Goal: Information Seeking & Learning: Learn about a topic

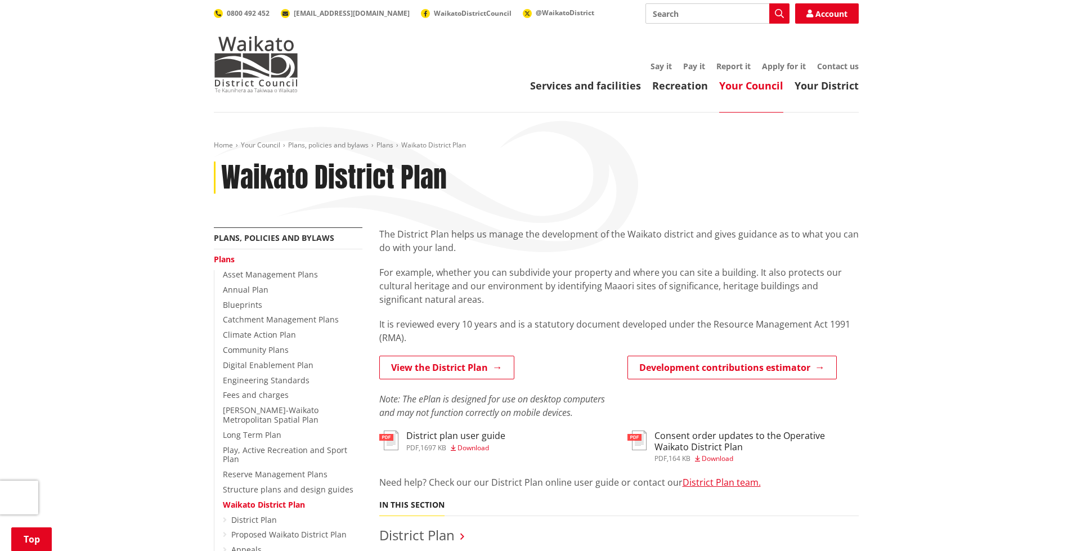
scroll to position [338, 0]
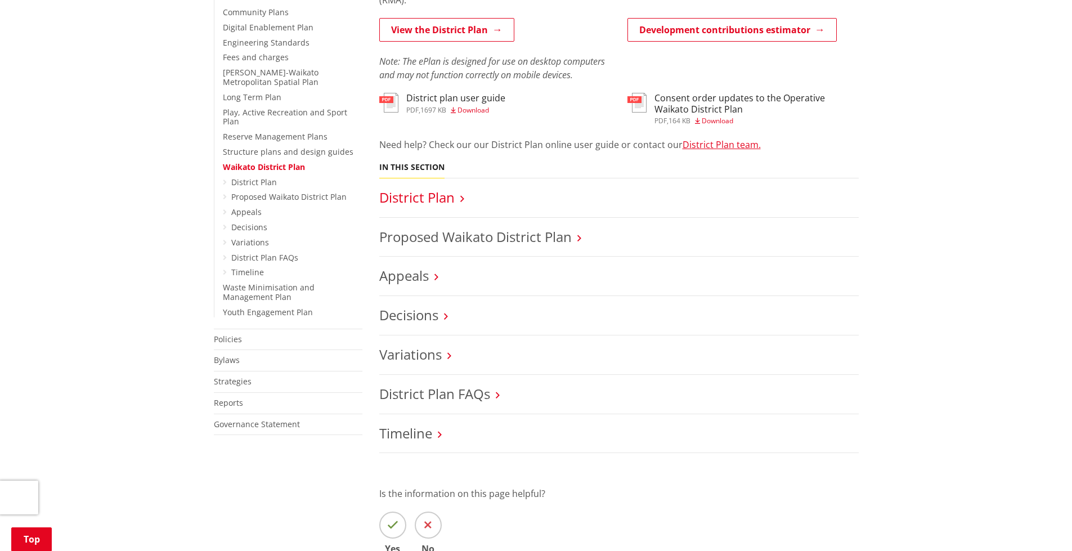
click at [432, 194] on link "District Plan" at bounding box center [416, 197] width 75 height 19
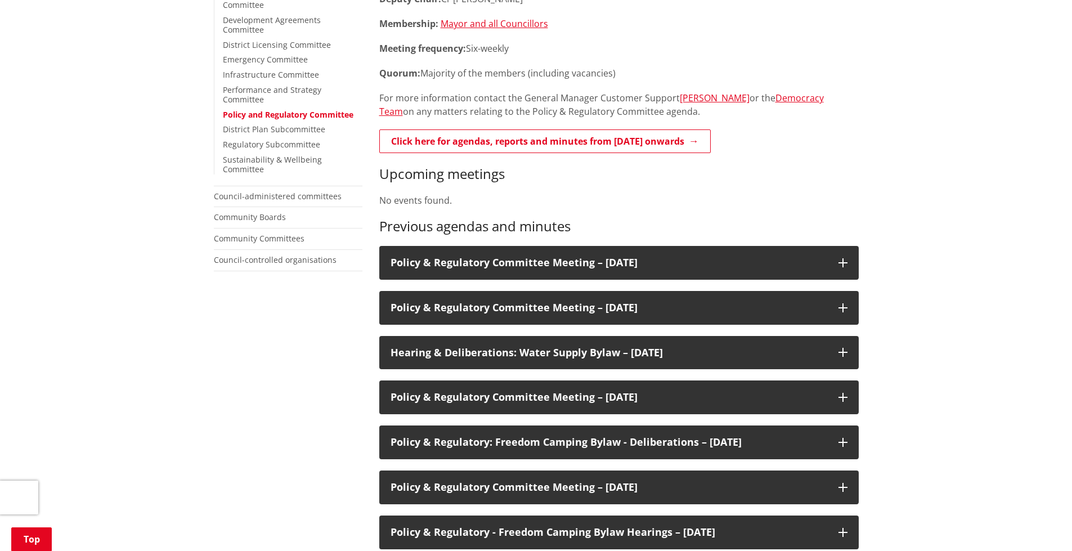
scroll to position [338, 0]
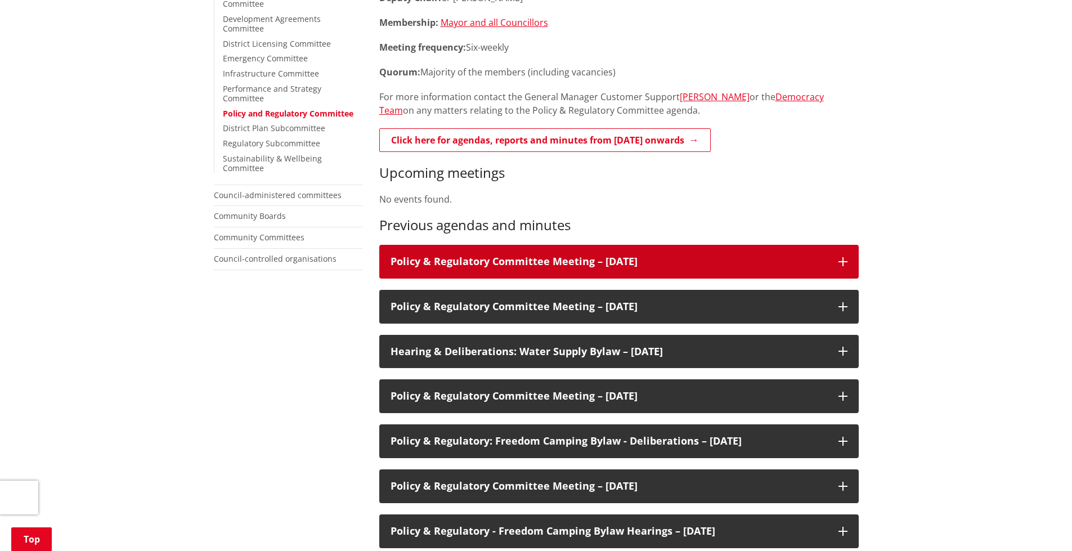
click at [496, 252] on div "Policy & Regulatory Committee Meeting – 23 April 2024" at bounding box center [618, 262] width 479 height 34
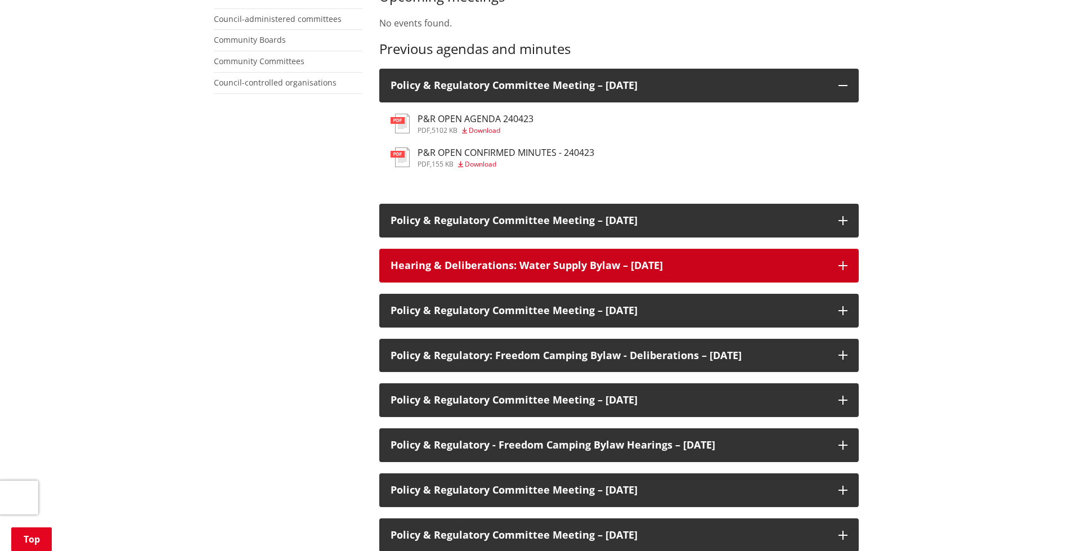
scroll to position [394, 0]
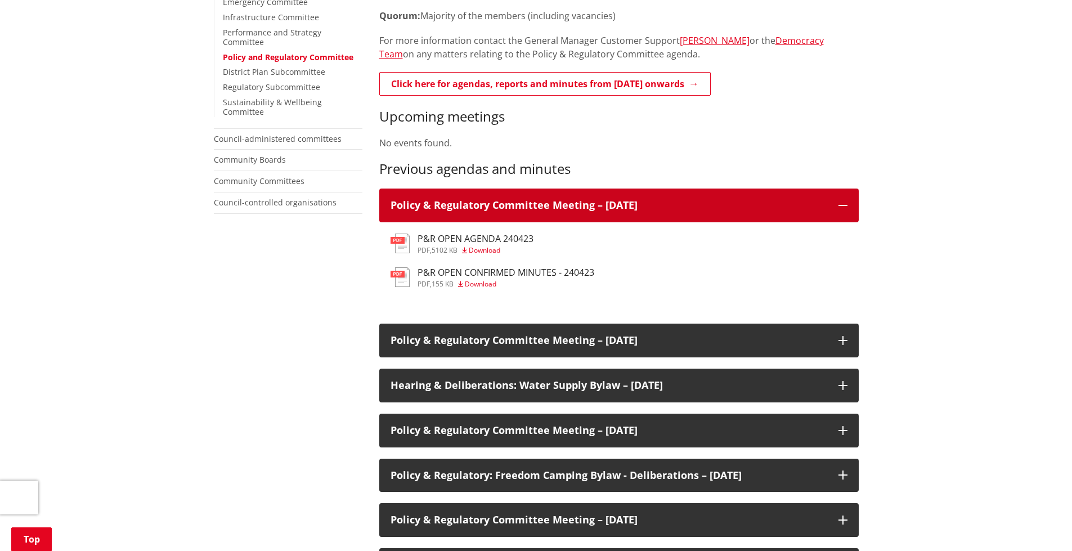
click at [524, 209] on h3 "Policy & Regulatory Committee Meeting – 23 April 2024" at bounding box center [609, 205] width 437 height 11
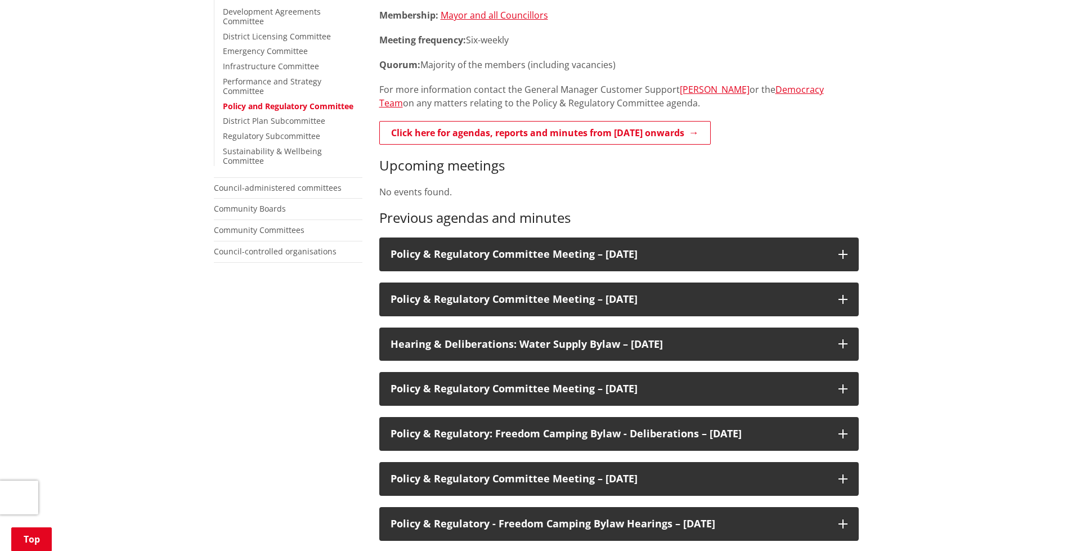
scroll to position [338, 0]
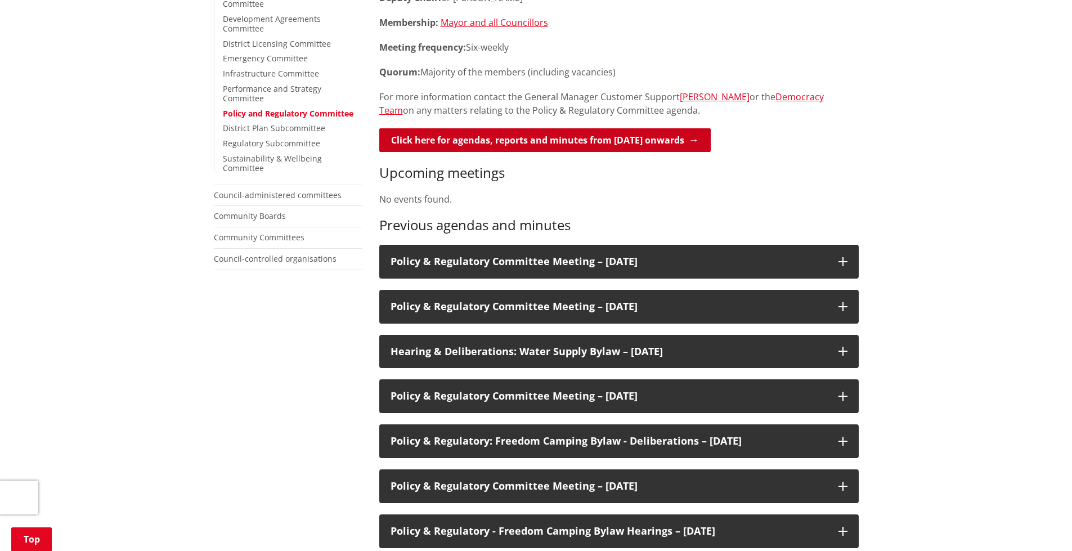
click at [645, 140] on link "Click here for agendas, reports and minutes from May 2024 onwards" at bounding box center [544, 140] width 331 height 24
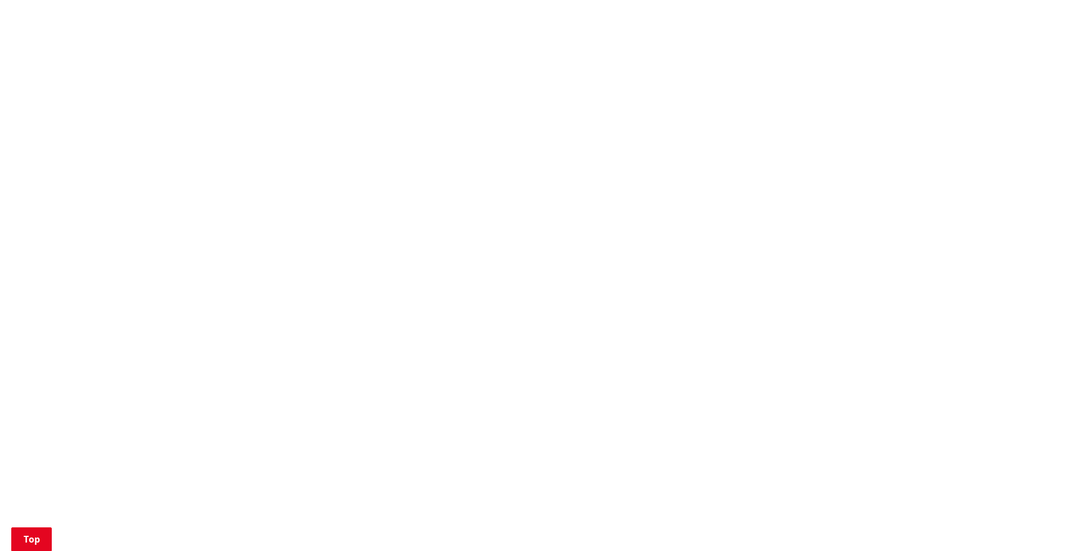
scroll to position [900, 0]
